Goal: Book appointment/travel/reservation

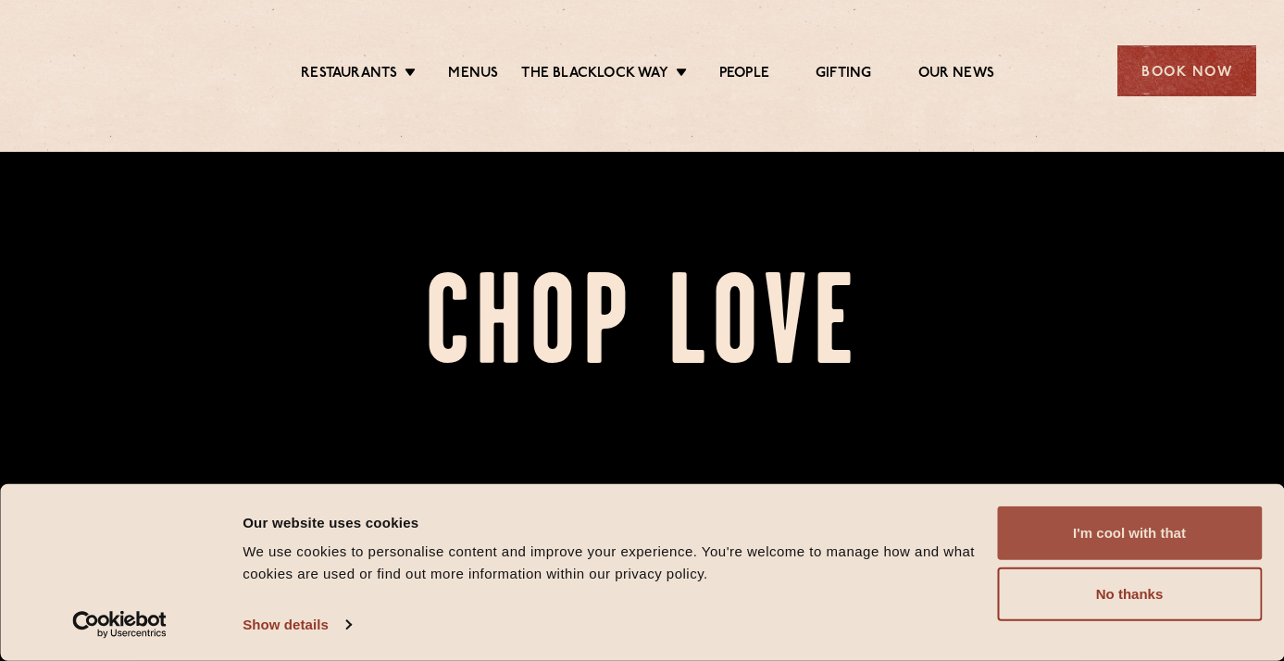
scroll to position [39, 0]
click at [1104, 534] on button "I'm cool with that" at bounding box center [1129, 533] width 265 height 54
drag, startPoint x: 1096, startPoint y: 531, endPoint x: 1156, endPoint y: 532, distance: 60.2
click at [1096, 531] on button "I'm cool with that" at bounding box center [1129, 533] width 265 height 54
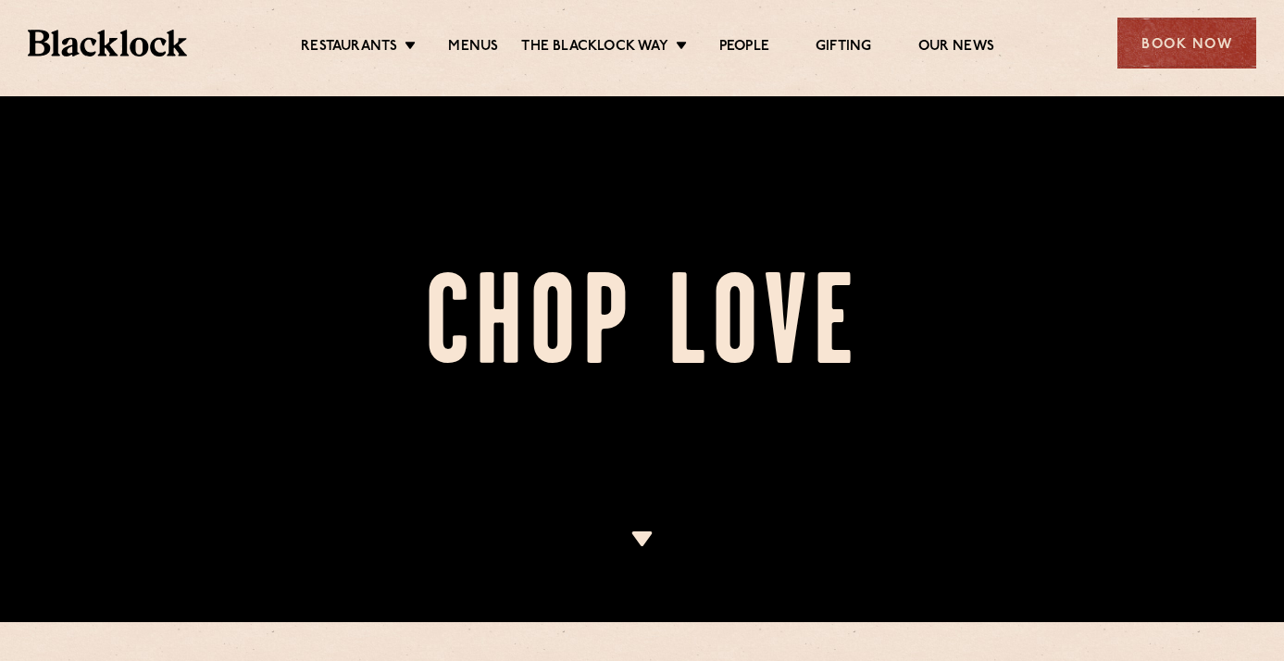
click at [1150, 533] on button "I'm cool with that" at bounding box center [1129, 533] width 265 height 54
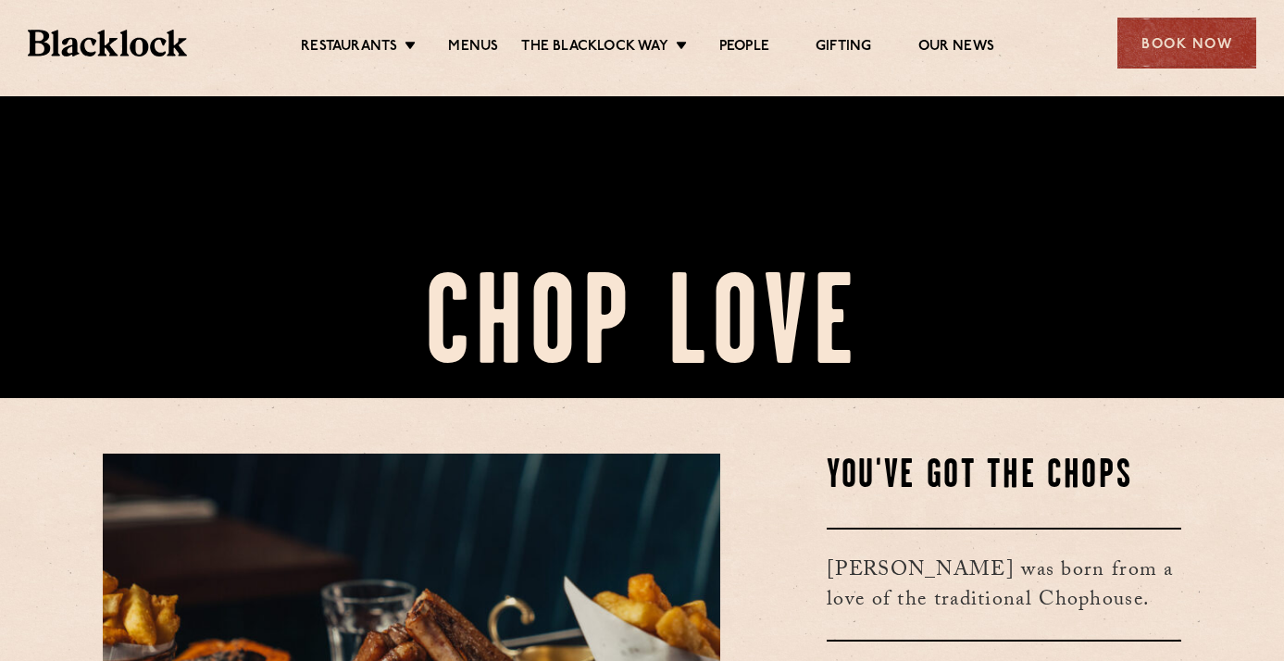
scroll to position [280, 0]
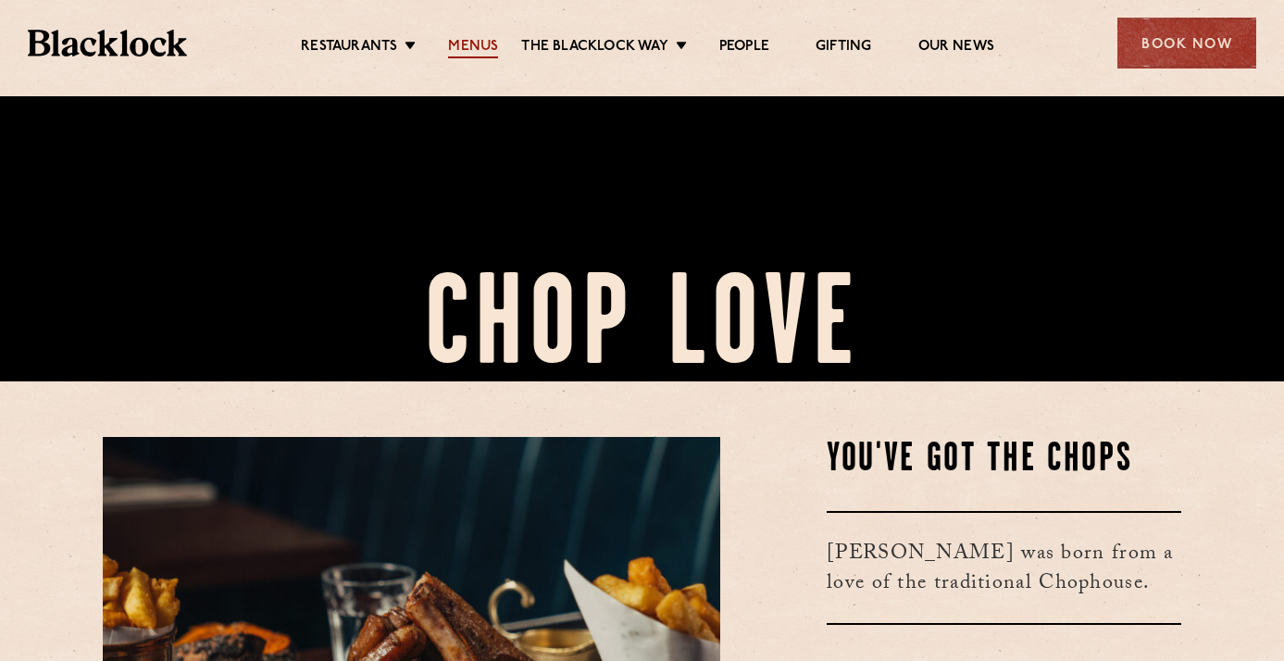
click at [481, 44] on link "Menus" at bounding box center [473, 48] width 50 height 20
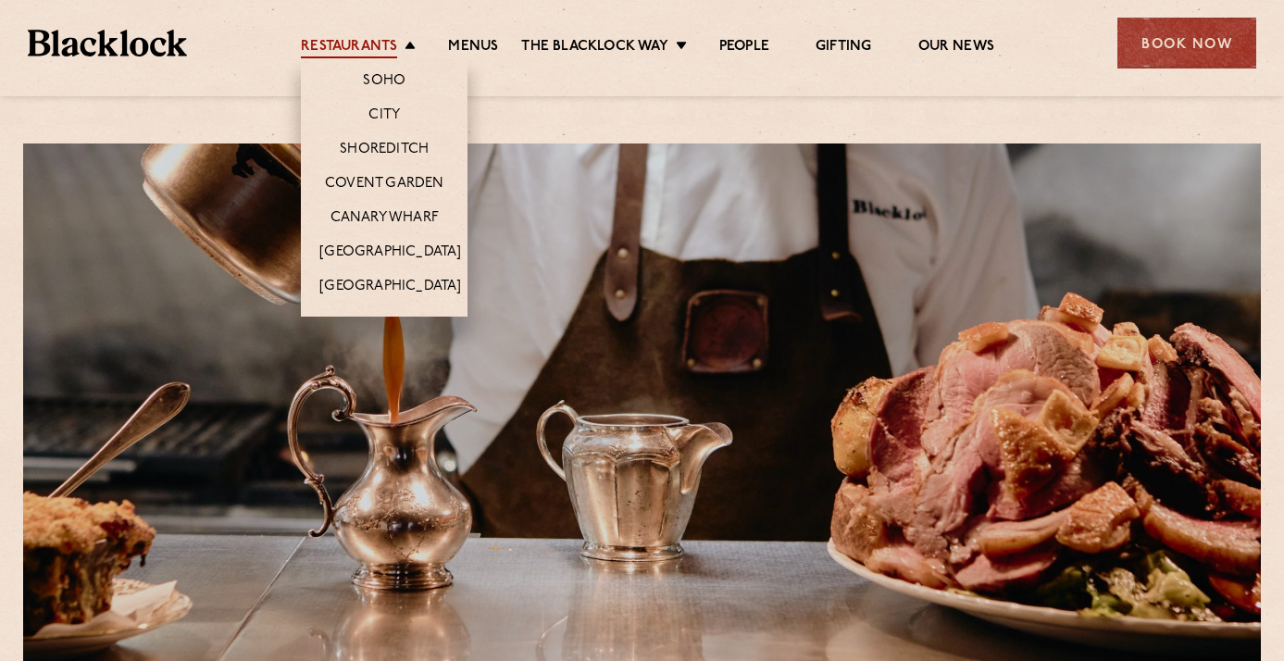
click at [358, 41] on link "Restaurants" at bounding box center [349, 48] width 96 height 20
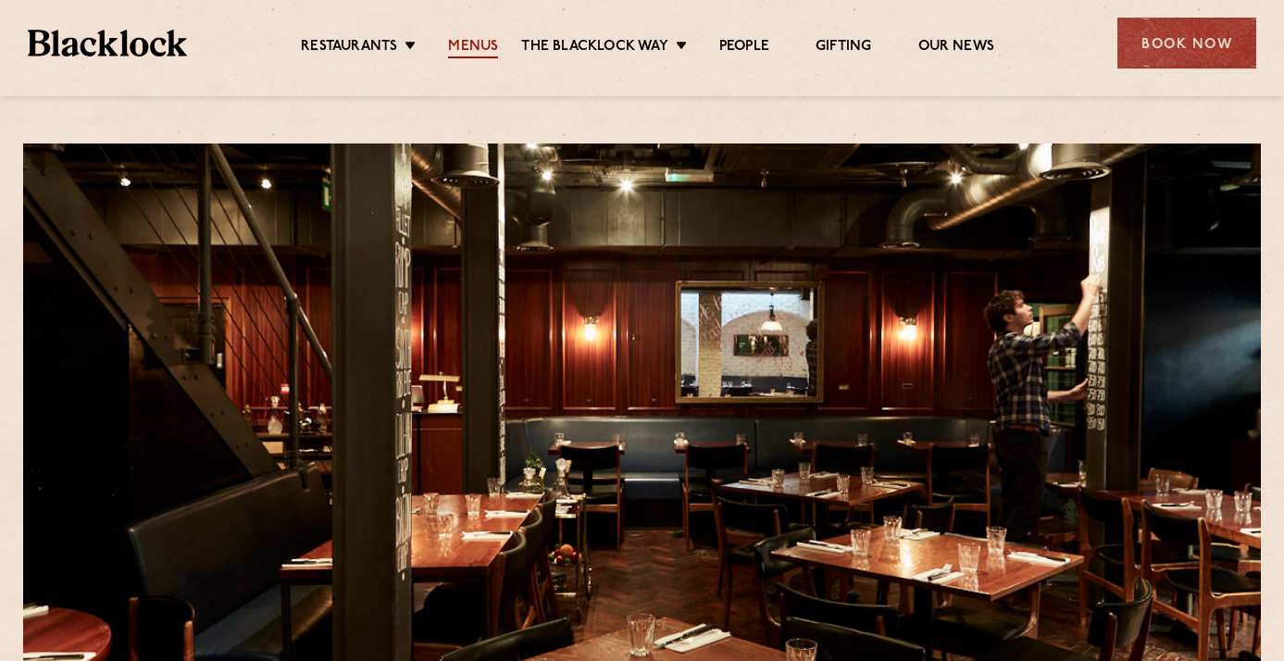
click at [481, 47] on link "Menus" at bounding box center [473, 48] width 50 height 20
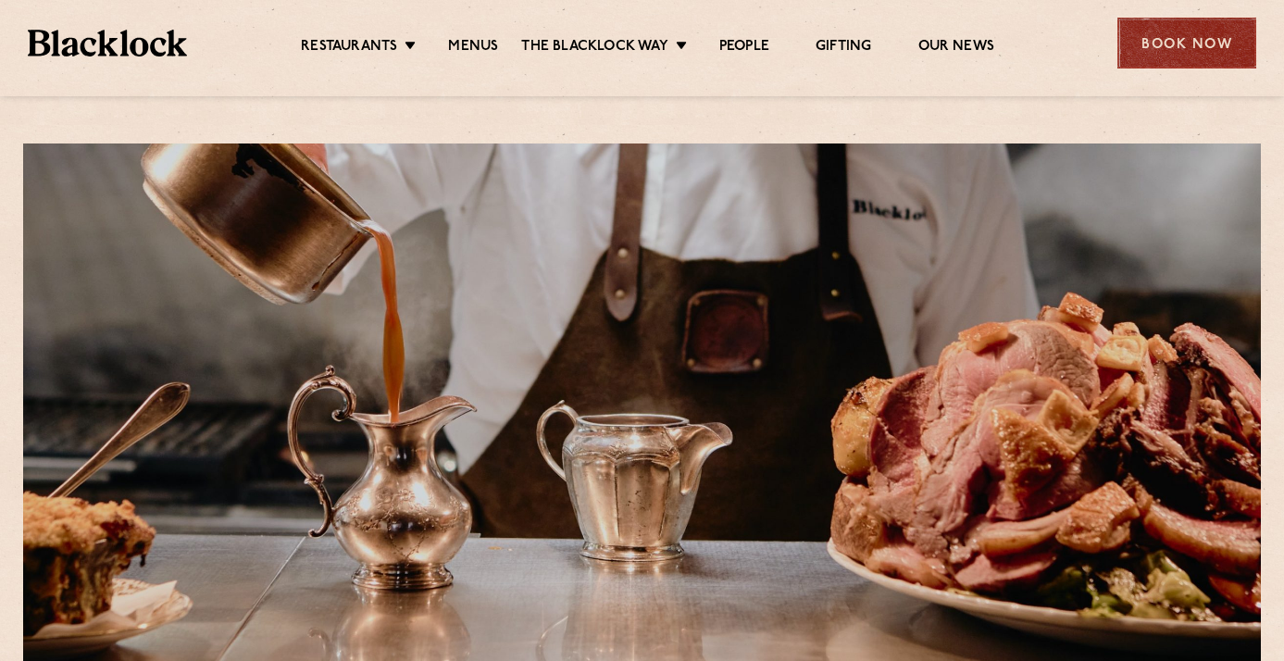
click at [1177, 50] on div "Book Now" at bounding box center [1186, 43] width 139 height 51
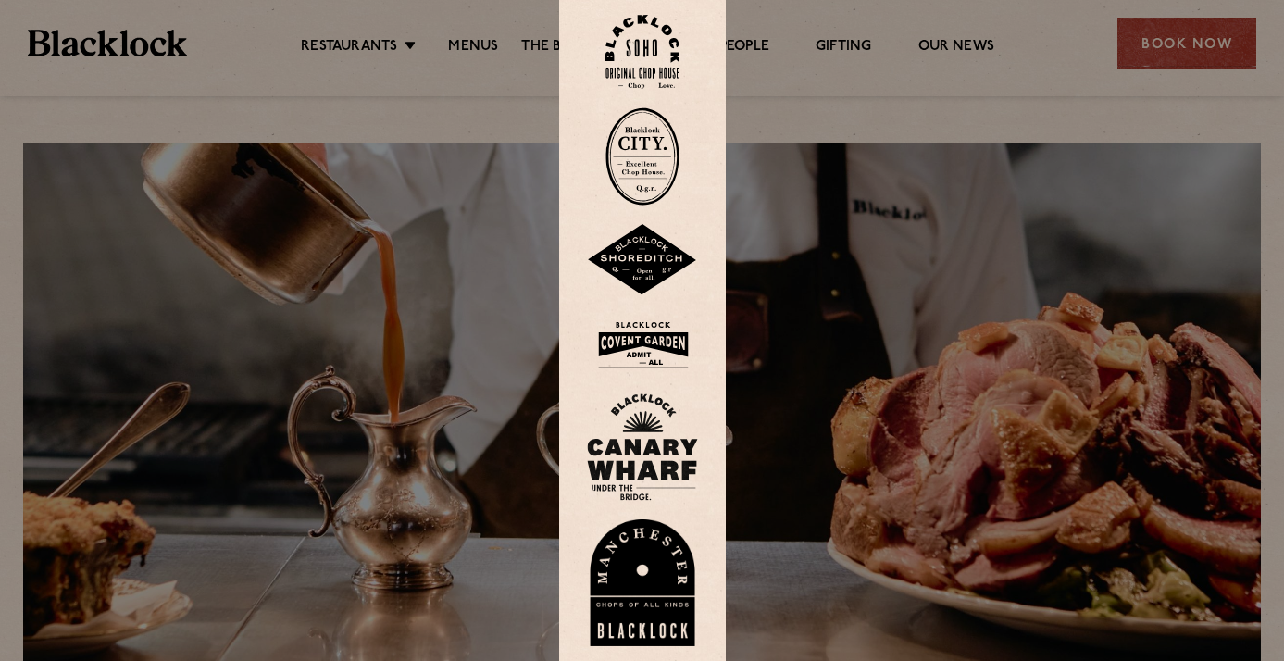
click at [623, 45] on img at bounding box center [642, 52] width 74 height 75
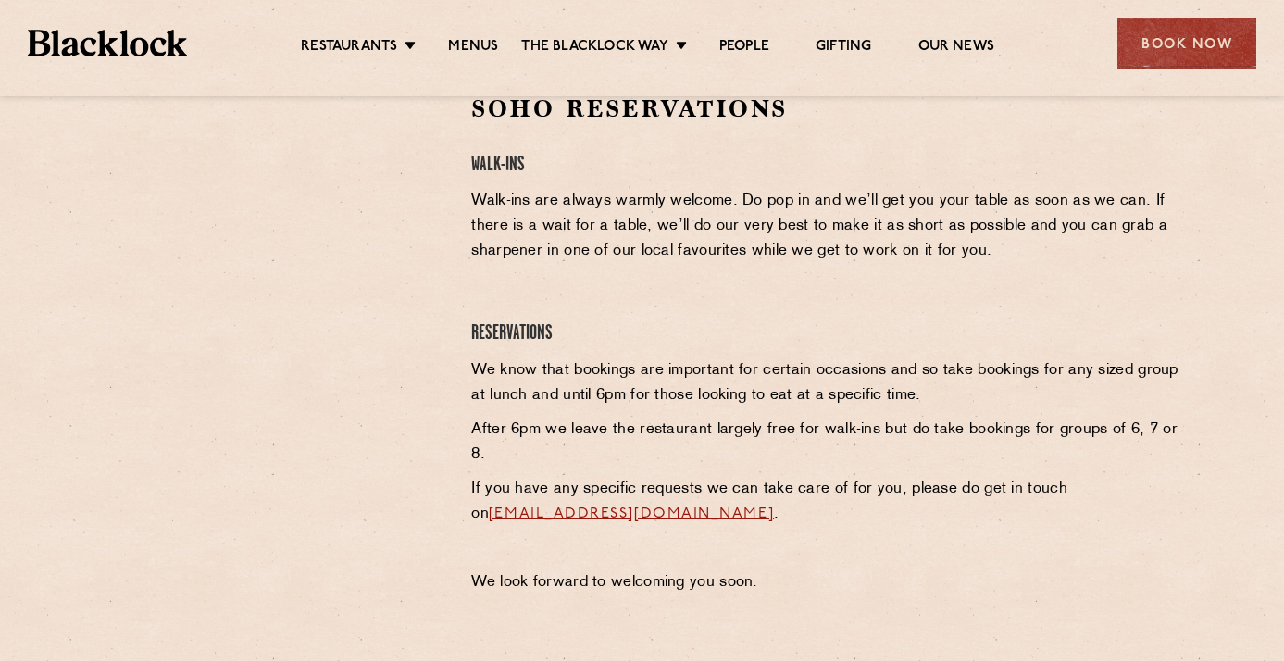
scroll to position [631, 0]
